Goal: Book appointment/travel/reservation

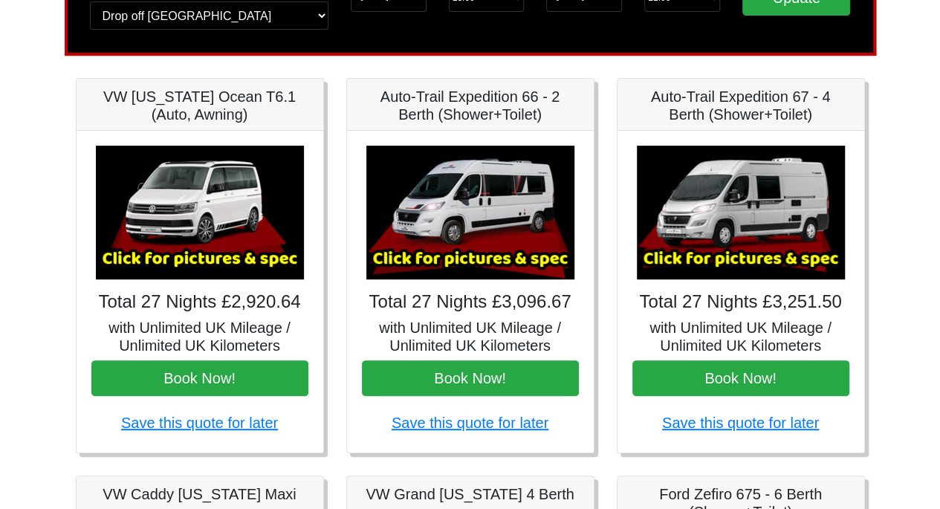
scroll to position [181, 0]
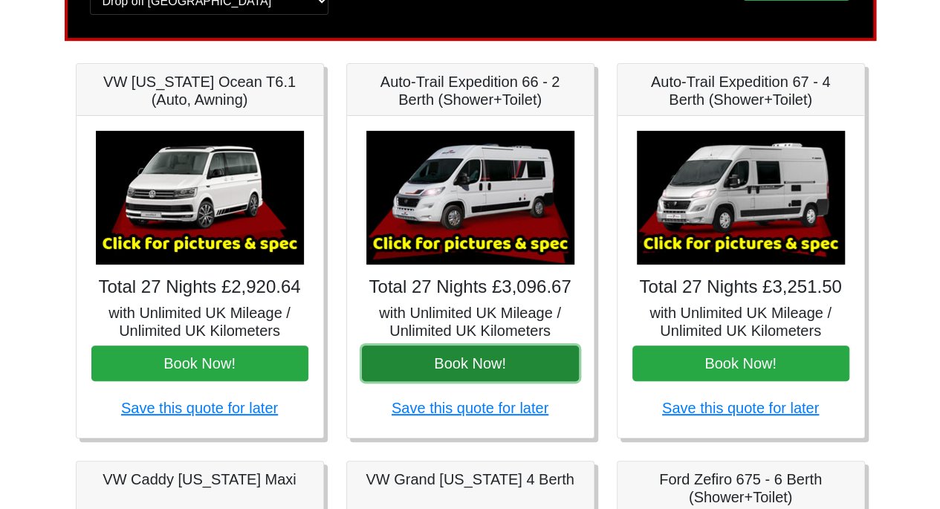
click at [474, 363] on button "Book Now!" at bounding box center [470, 364] width 217 height 36
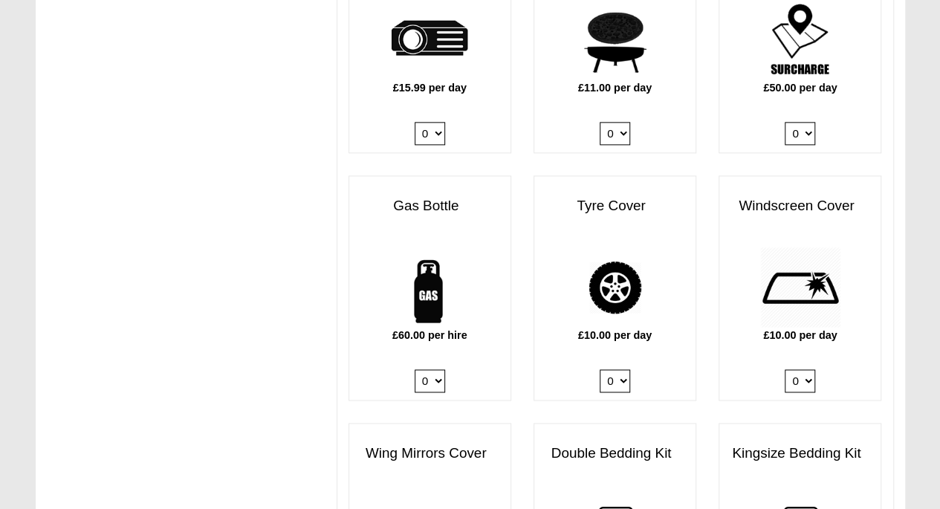
scroll to position [912, 0]
click at [438, 369] on select "0 1" at bounding box center [430, 380] width 30 height 23
select select "Gas Bottle x QTY 1 @ 60.00 GBP per hire."
click at [415, 369] on select "0 1" at bounding box center [430, 380] width 30 height 23
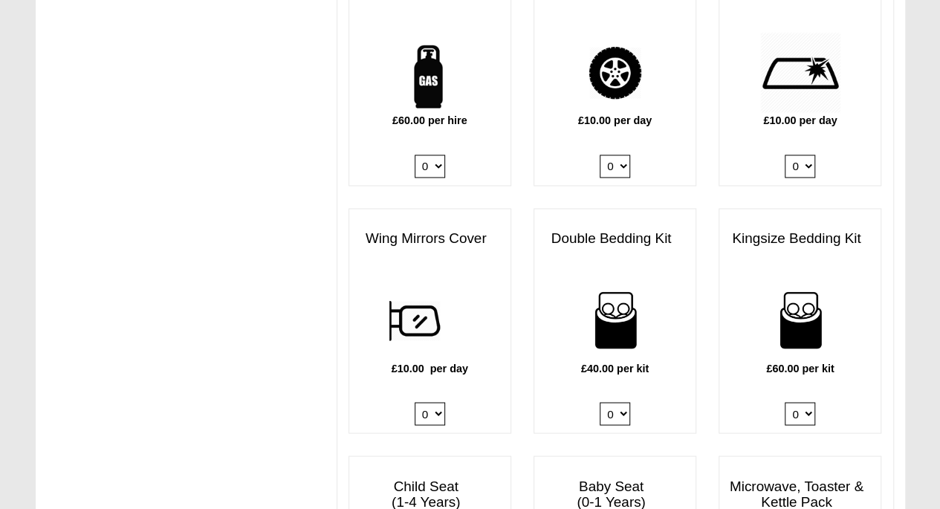
scroll to position [1136, 0]
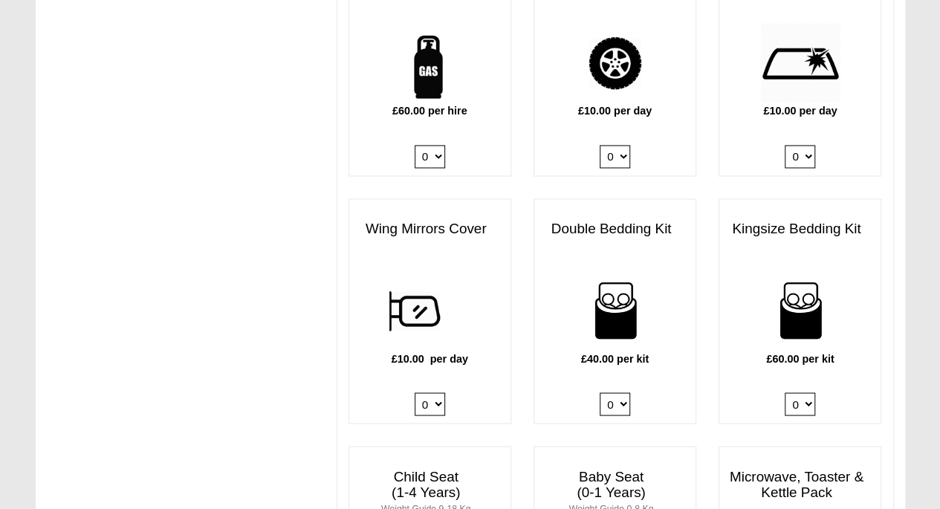
click at [621, 392] on select "0 1 2 3 4" at bounding box center [615, 403] width 30 height 23
select select "Double Bedding Kit x QTY 1 @ 40.00 GBP per kit."
click at [600, 392] on select "0 1 2 3 4" at bounding box center [615, 403] width 30 height 23
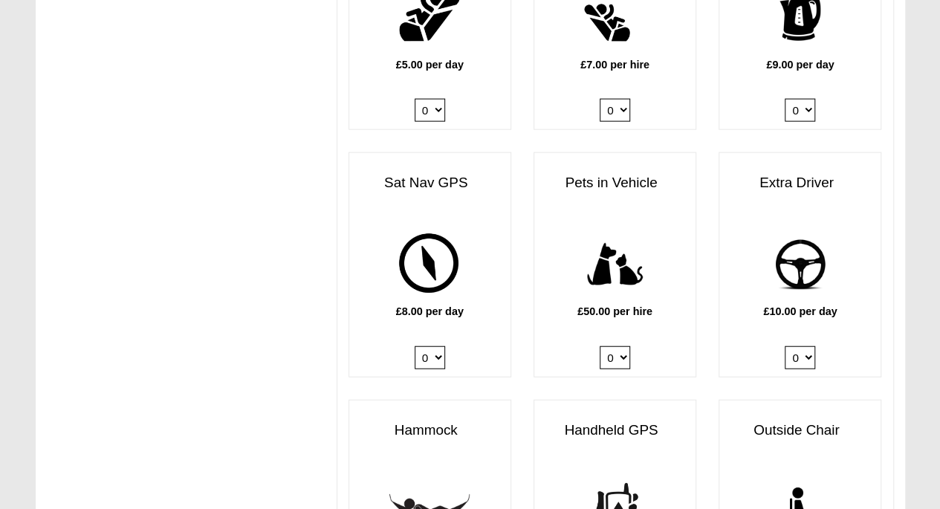
scroll to position [1687, 0]
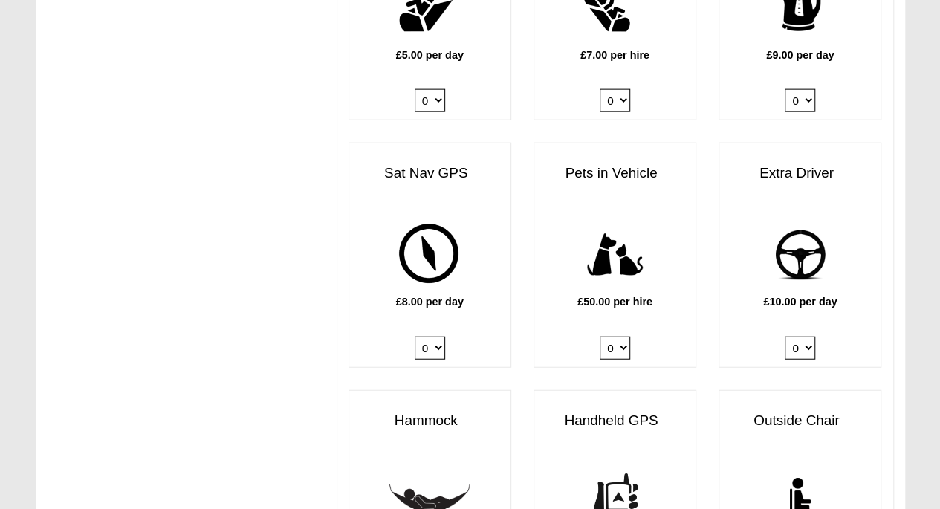
click at [807, 337] on select "0 1" at bounding box center [800, 348] width 30 height 23
select select "Extra Driver x QTY 1 @ 10.00 GBP per day."
click at [785, 337] on select "0 1" at bounding box center [800, 348] width 30 height 23
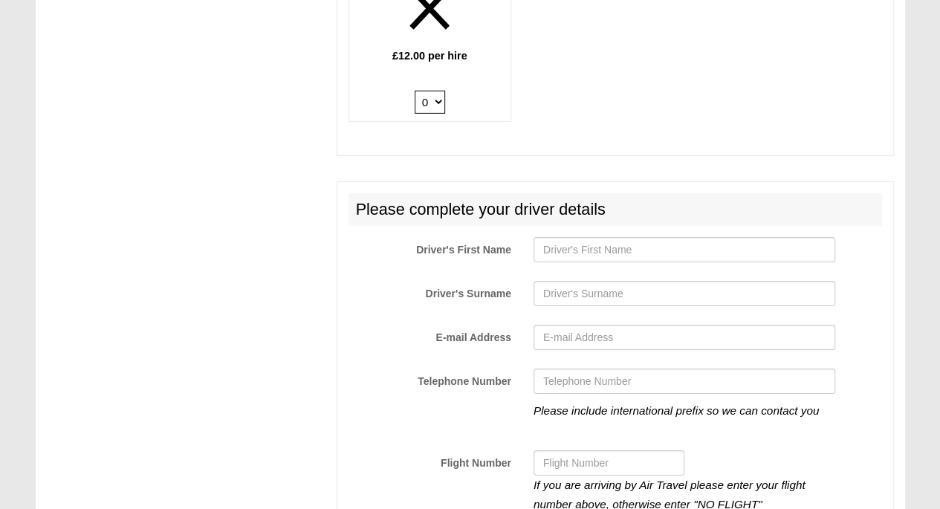
scroll to position [2441, 0]
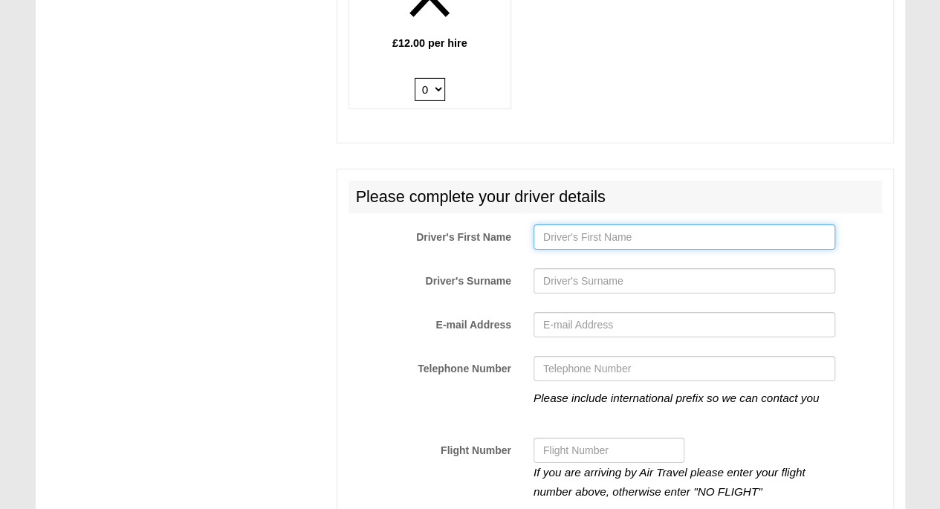
click at [586, 224] on input "Driver's First Name" at bounding box center [685, 236] width 302 height 25
type input "[PERSON_NAME]"
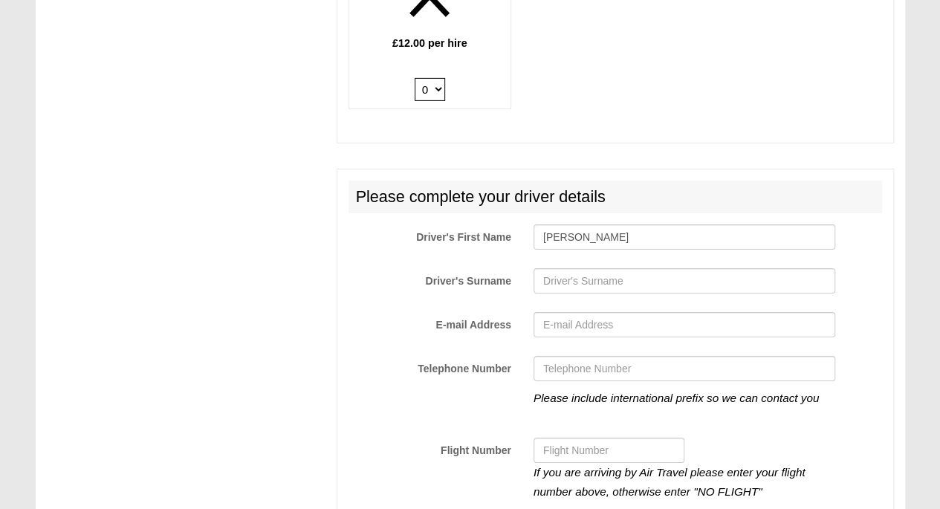
type input "Shewring"
type input "charlesmaxwellshewring@gmail.c"
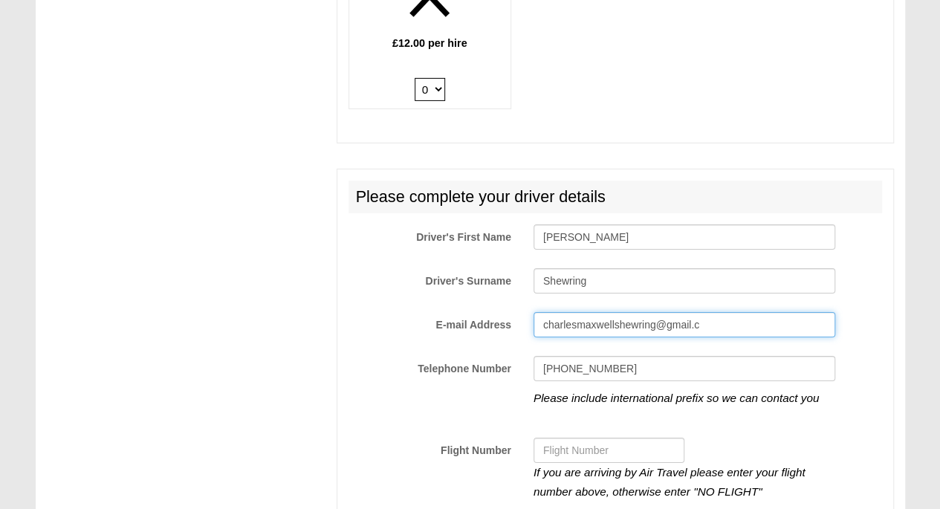
click at [702, 312] on input "charlesmaxwellshewring@gmail.c" at bounding box center [685, 324] width 302 height 25
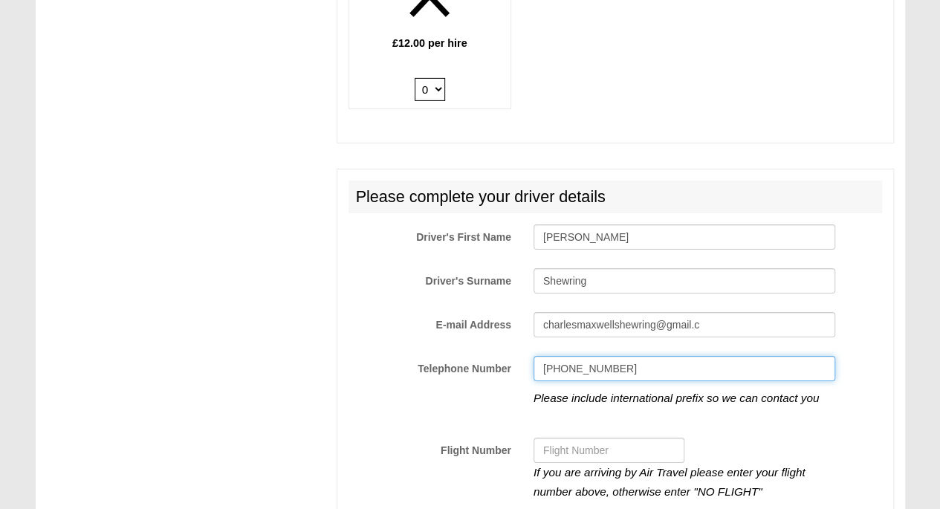
click at [623, 356] on input "[PHONE_NUMBER]" at bounding box center [685, 368] width 302 height 25
type input "+"
type input "07565047068"
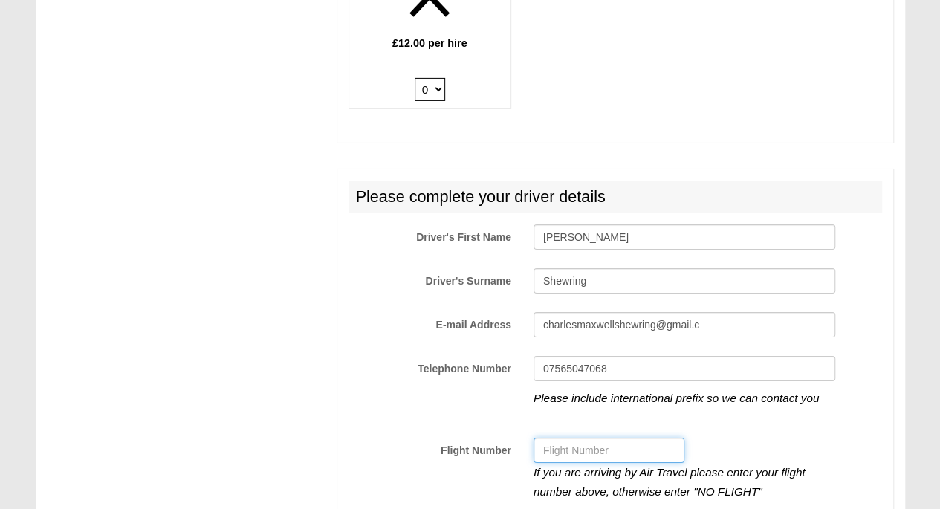
click at [557, 438] on input "Flight Number" at bounding box center [609, 450] width 151 height 25
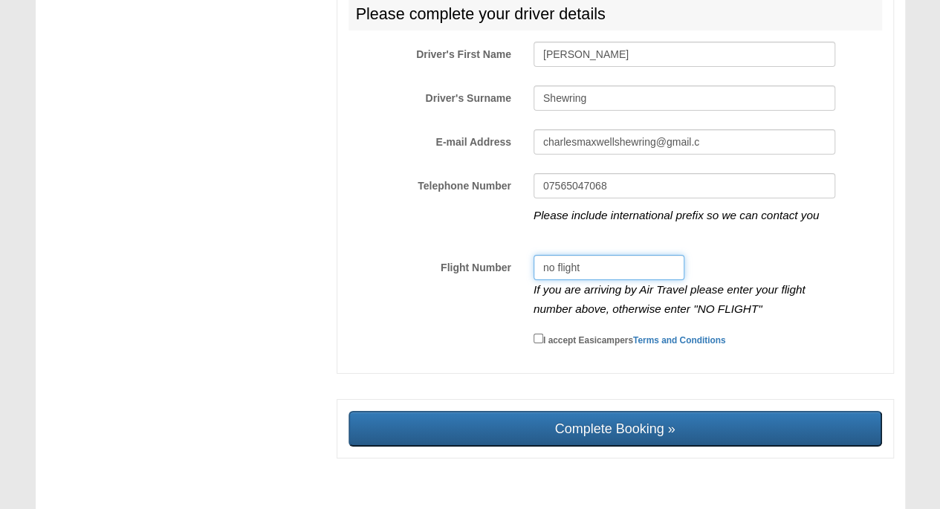
scroll to position [2626, 0]
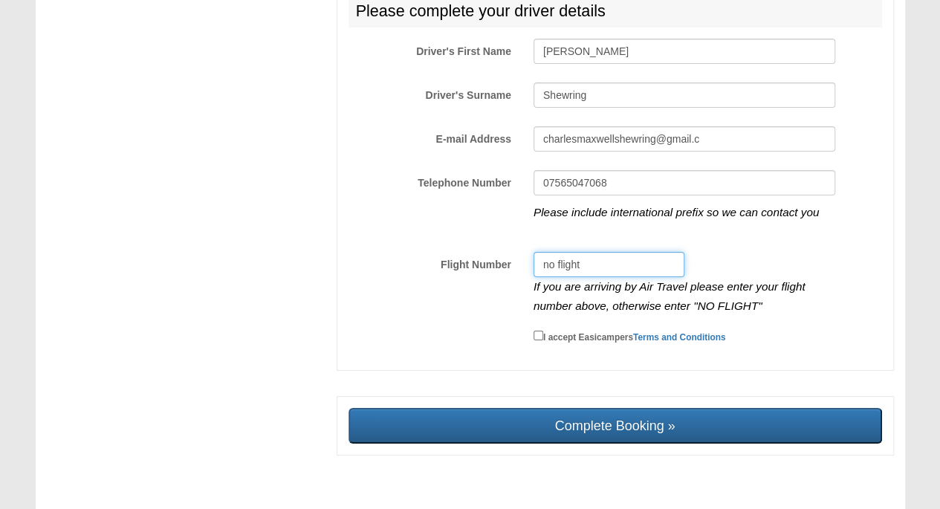
type input "no flight"
click at [537, 331] on input "I accept Easicampers Terms and Conditions" at bounding box center [539, 336] width 10 height 10
checkbox input "true"
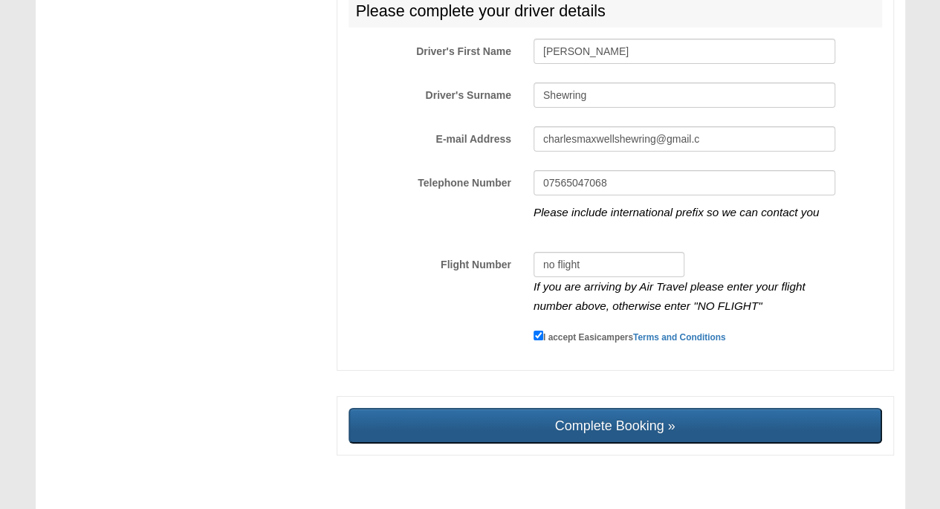
click at [617, 408] on input "Complete Booking »" at bounding box center [616, 426] width 534 height 36
type input "Sending, please wait..."
